Goal: Transaction & Acquisition: Book appointment/travel/reservation

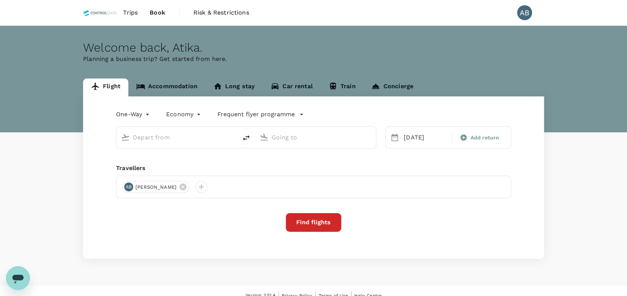
type input "Bintulu (BTU)"
type input "Kuala Lumpur Intl (KUL)"
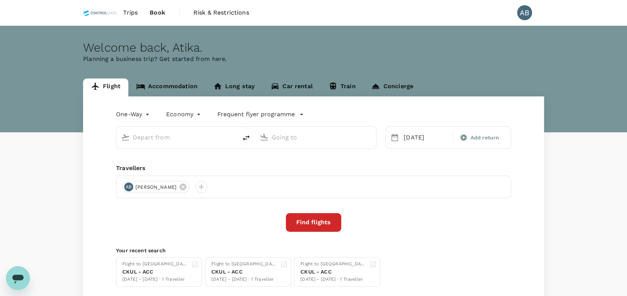
type input "Bintulu (BTU)"
type input "Kuala Lumpur Intl (KUL)"
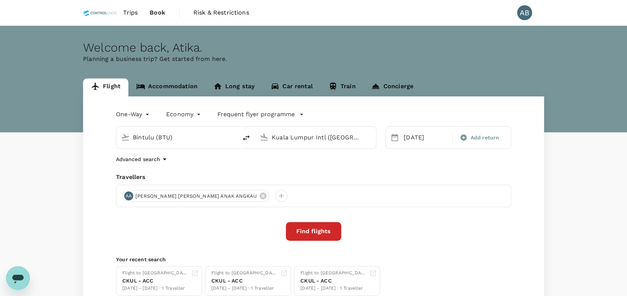
click at [230, 168] on div "One-Way oneway Economy economy Frequent flyer programme Bintulu (BTU) Kuala Lum…" at bounding box center [313, 202] width 461 height 211
click at [247, 137] on icon "delete" at bounding box center [246, 138] width 9 height 9
type input "Kuala Lumpur Intl (KUL)"
type input "Bintulu (BTU)"
click at [419, 137] on div "17 Sep" at bounding box center [426, 137] width 50 height 15
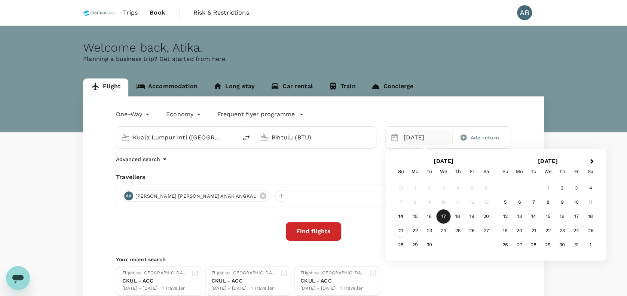
click at [398, 230] on div "21" at bounding box center [401, 231] width 14 height 14
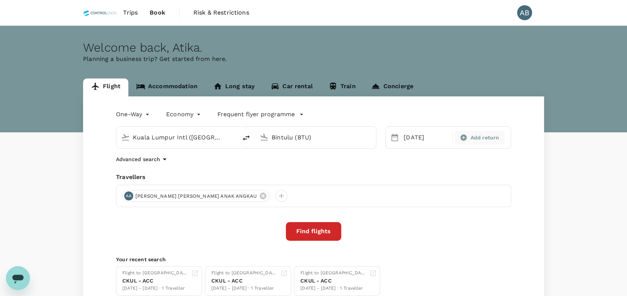
click at [473, 138] on span "Add return" at bounding box center [484, 138] width 29 height 8
type input "roundtrip"
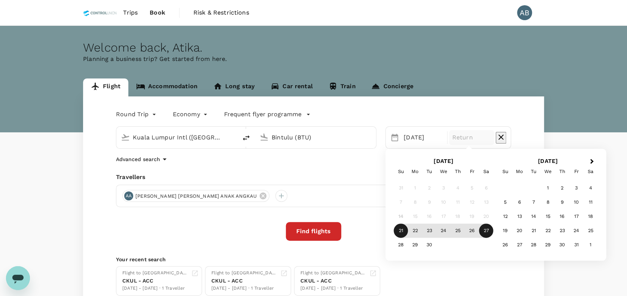
click at [483, 231] on div "27" at bounding box center [486, 231] width 14 height 14
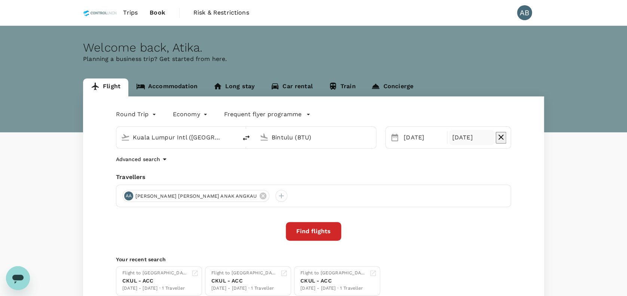
click at [476, 168] on div "Round Trip roundtrip Economy economy Frequent flyer programme Kuala Lumpur Intl…" at bounding box center [313, 202] width 461 height 211
click at [239, 179] on div "Travellers" at bounding box center [313, 177] width 395 height 9
click at [259, 195] on icon at bounding box center [263, 196] width 8 height 8
click at [128, 195] on div at bounding box center [128, 196] width 12 height 12
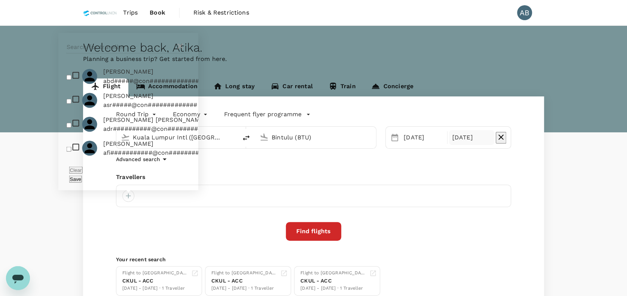
click at [108, 53] on input "text" at bounding box center [121, 47] width 109 height 12
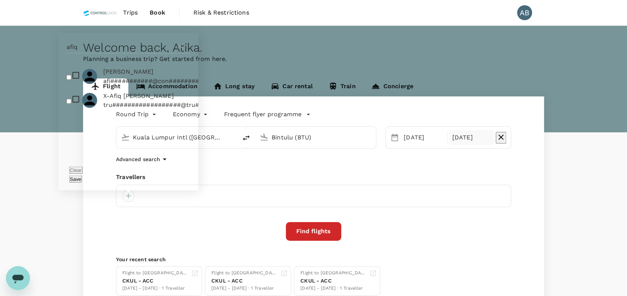
type input "afiq"
drag, startPoint x: 66, startPoint y: 91, endPoint x: 72, endPoint y: 92, distance: 6.1
click at [67, 80] on input "checkbox" at bounding box center [69, 77] width 5 height 5
checkbox input "true"
click at [82, 180] on button "Save" at bounding box center [75, 178] width 13 height 7
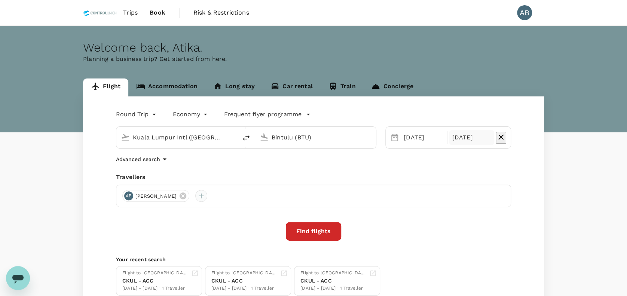
click at [207, 196] on div at bounding box center [201, 196] width 12 height 12
type input "a"
type input "azrul"
click at [178, 80] on input "checkbox" at bounding box center [176, 77] width 5 height 5
checkbox input "true"
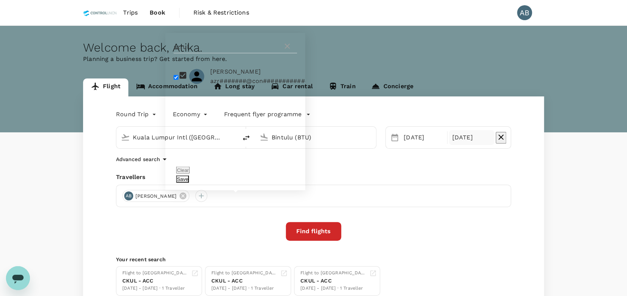
click at [189, 178] on button "Save" at bounding box center [182, 178] width 13 height 7
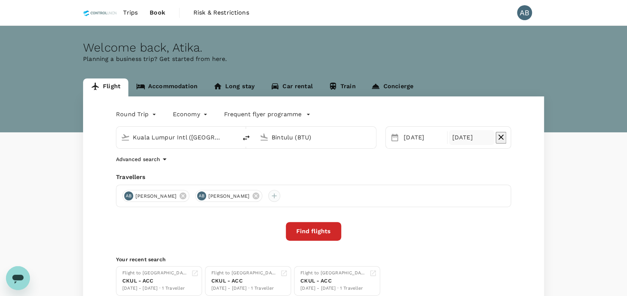
click at [280, 195] on div at bounding box center [274, 196] width 12 height 12
type input "a"
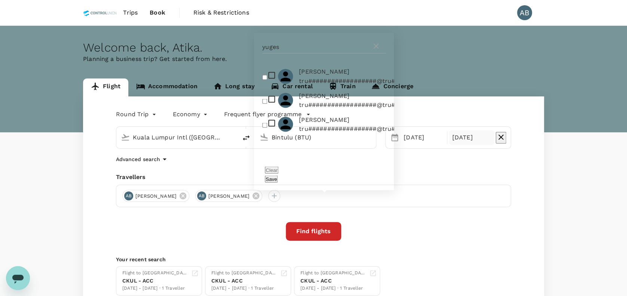
type input "yuges"
click at [263, 80] on input "checkbox" at bounding box center [264, 77] width 5 height 5
checkbox input "true"
click at [278, 178] on button "Save" at bounding box center [271, 178] width 13 height 7
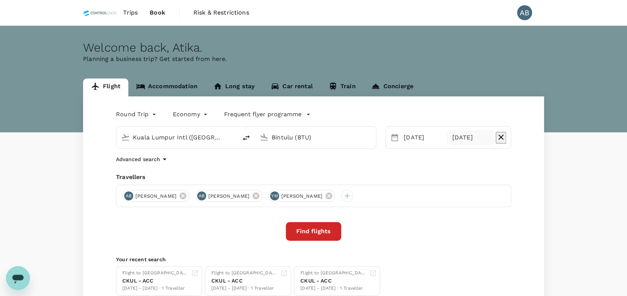
click at [398, 170] on div "Round Trip roundtrip Economy economy Frequent flyer programme Kuala Lumpur Intl…" at bounding box center [313, 202] width 461 height 211
click at [316, 233] on button "Find flights" at bounding box center [313, 231] width 55 height 19
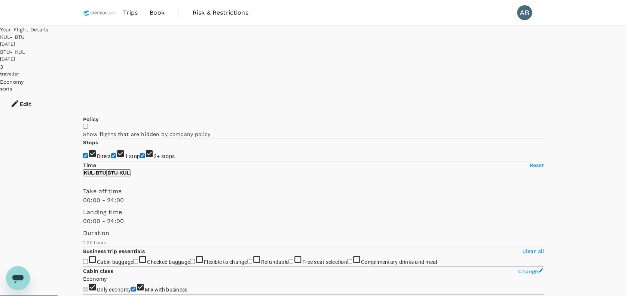
click at [111, 153] on input "1 stop" at bounding box center [113, 155] width 5 height 5
checkbox input "false"
drag, startPoint x: 86, startPoint y: 149, endPoint x: 108, endPoint y: 156, distance: 22.8
click at [140, 153] on input "2+ stops" at bounding box center [142, 155] width 5 height 5
checkbox input "false"
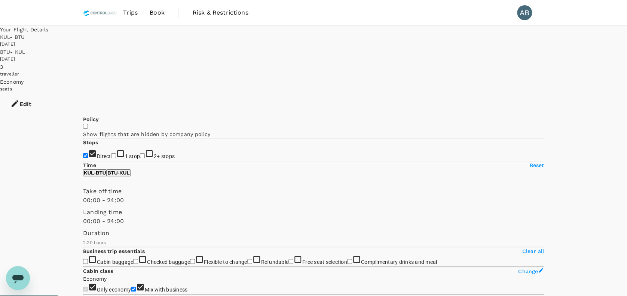
checkbox input "false"
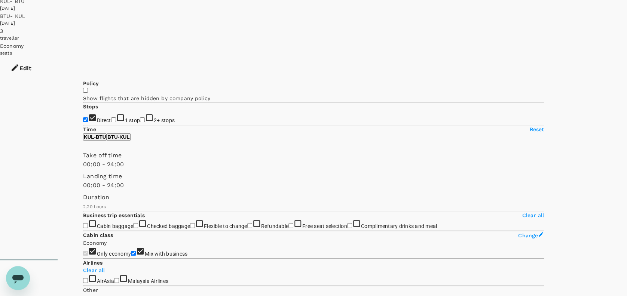
scroll to position [50, 0]
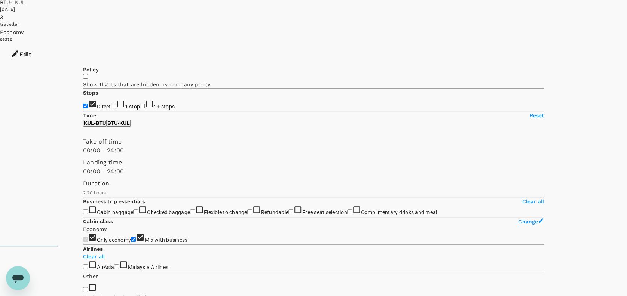
click at [111, 104] on input "1 stop" at bounding box center [113, 106] width 5 height 5
checkbox input "true"
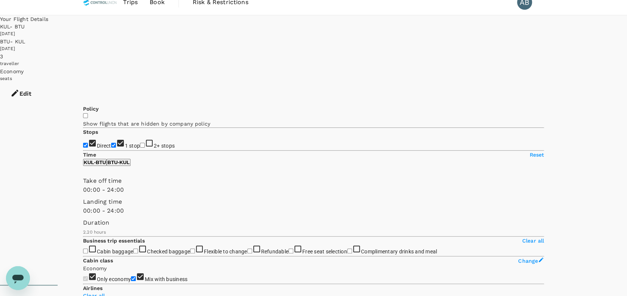
scroll to position [0, 0]
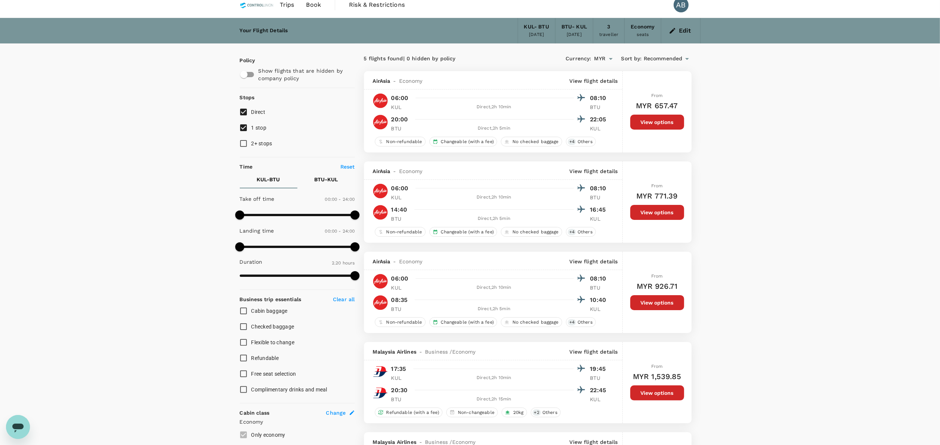
scroll to position [83, 0]
